Goal: Navigation & Orientation: Find specific page/section

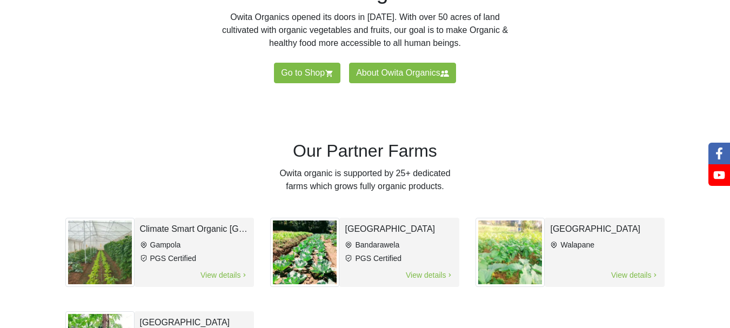
scroll to position [516, 0]
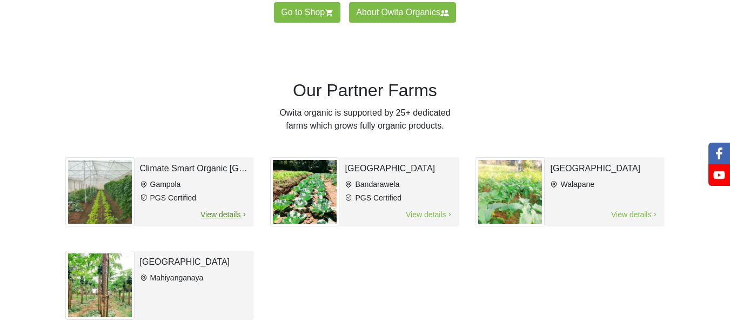
click at [213, 218] on span "View details" at bounding box center [224, 215] width 49 height 12
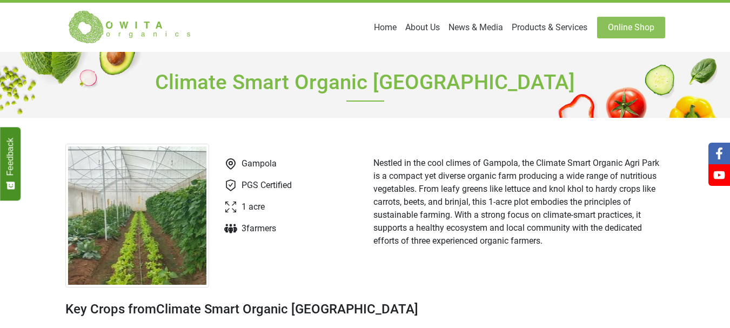
click at [95, 36] on img at bounding box center [130, 27] width 130 height 35
